Goal: Find specific page/section: Find specific page/section

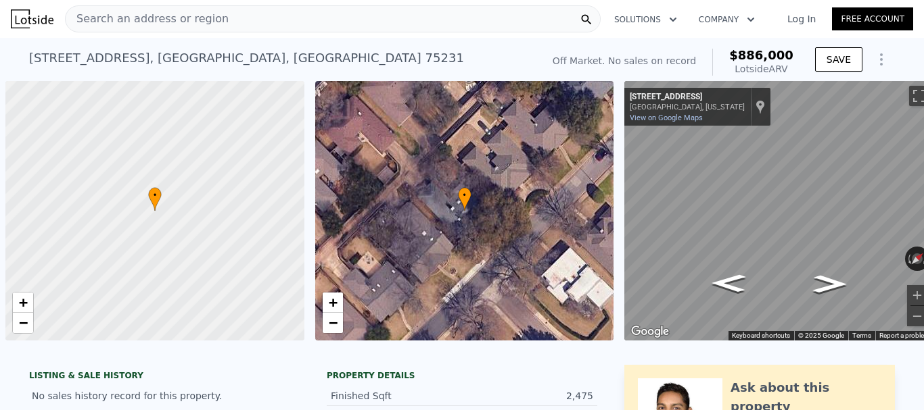
click at [406, 24] on div "Search an address or region" at bounding box center [333, 18] width 536 height 27
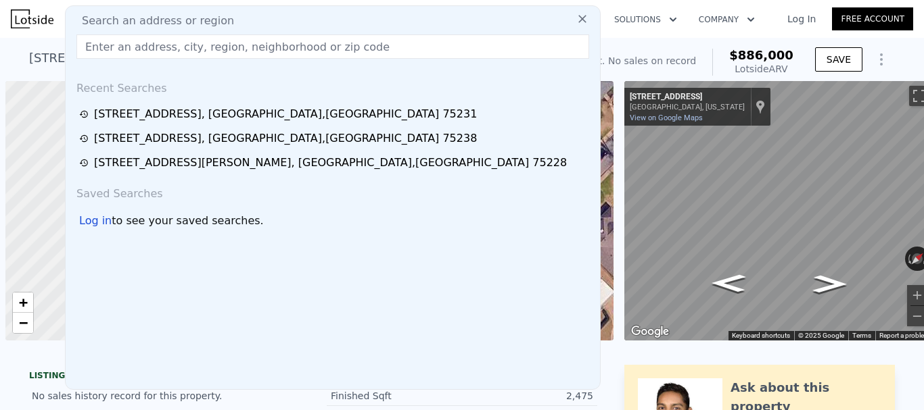
click at [406, 24] on div "Search an address or region" at bounding box center [332, 21] width 523 height 16
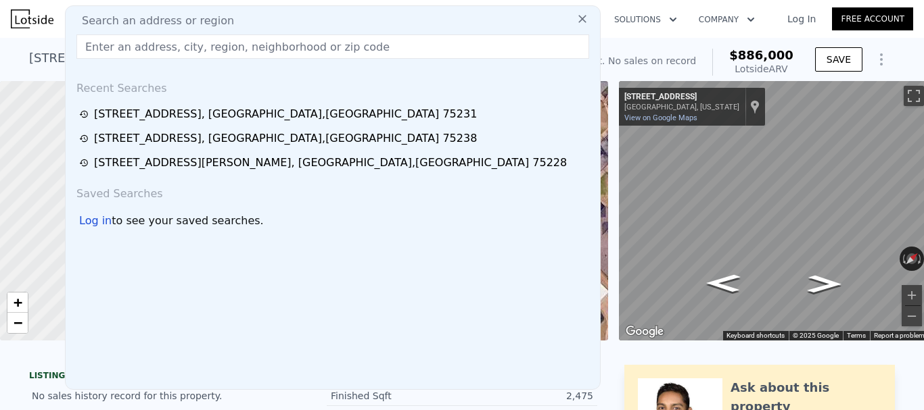
click at [377, 47] on input "text" at bounding box center [332, 46] width 513 height 24
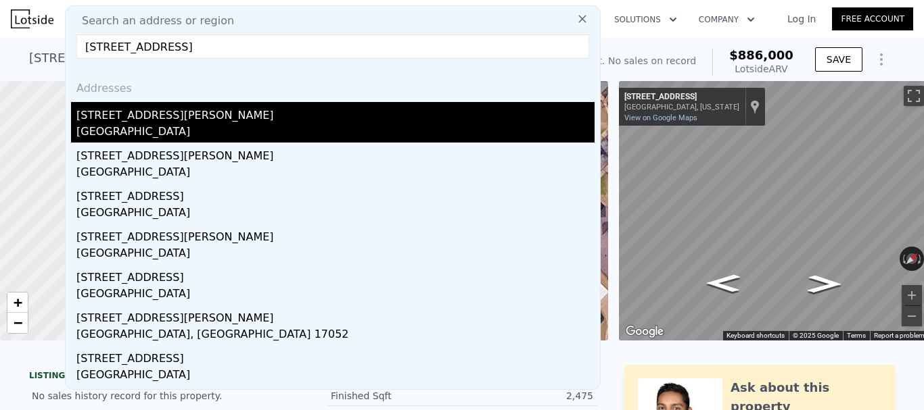
type input "[STREET_ADDRESS]"
click at [284, 120] on div "[STREET_ADDRESS][PERSON_NAME]" at bounding box center [335, 113] width 518 height 22
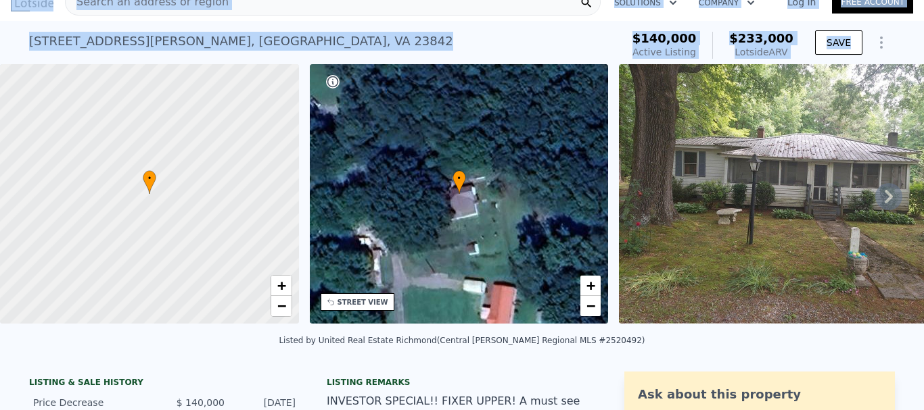
scroll to position [5, 0]
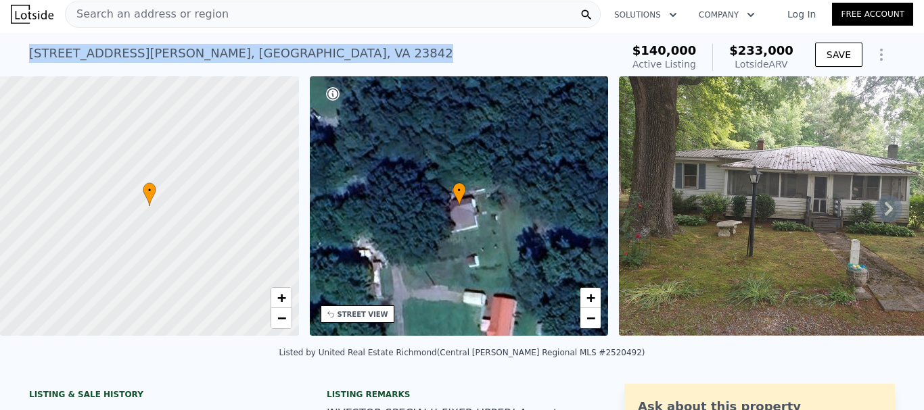
drag, startPoint x: 25, startPoint y: 53, endPoint x: 303, endPoint y: 51, distance: 277.9
click at [303, 51] on div "[STREET_ADDRESS][PERSON_NAME]" at bounding box center [241, 53] width 424 height 19
copy div "[STREET_ADDRESS][PERSON_NAME]"
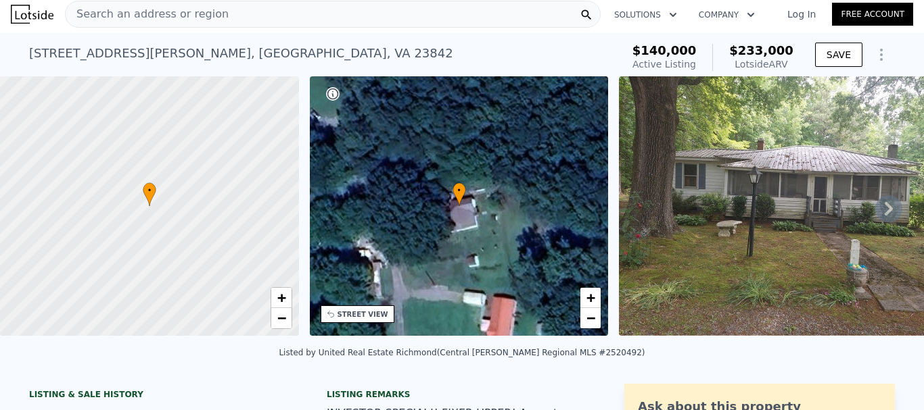
click at [880, 209] on icon at bounding box center [888, 208] width 27 height 27
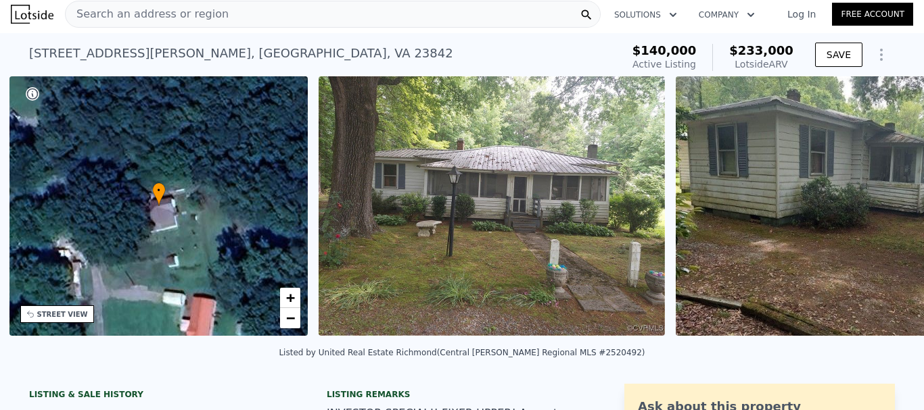
scroll to position [0, 315]
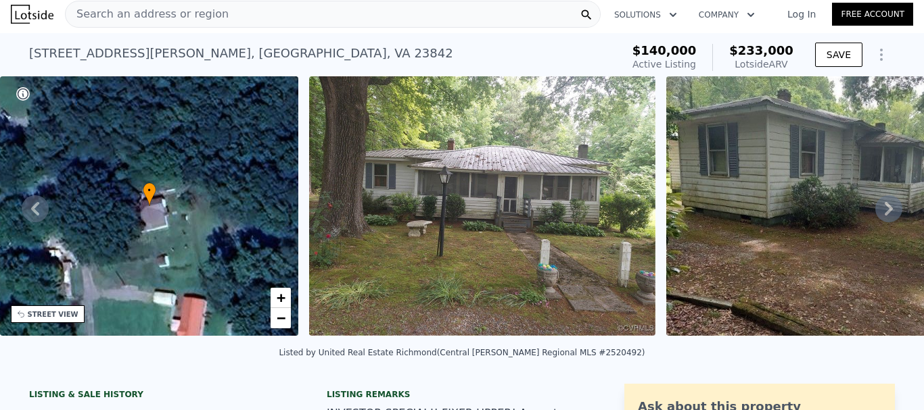
click at [880, 209] on icon at bounding box center [888, 208] width 27 height 27
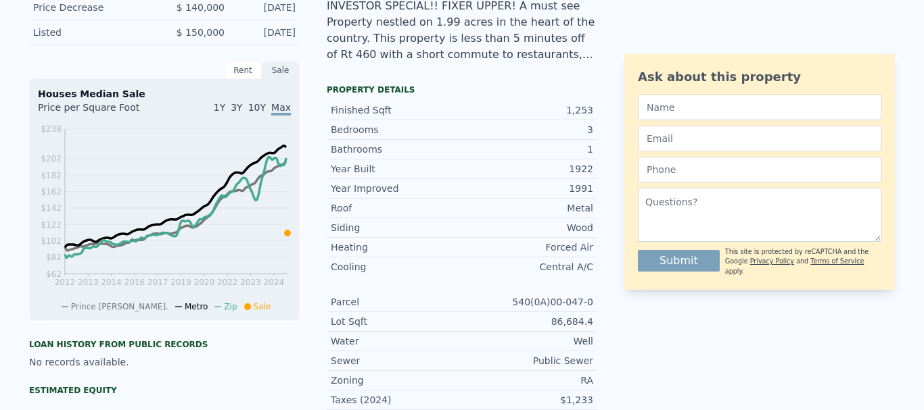
scroll to position [5, 0]
